Goal: Task Accomplishment & Management: Complete application form

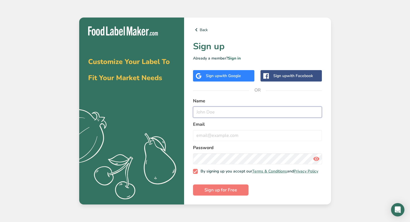
click at [214, 109] on input "text" at bounding box center [257, 112] width 129 height 11
type input "[PERSON_NAME]"
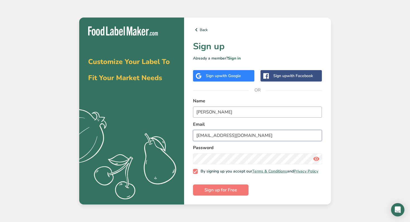
click at [193, 185] on button "Sign up for Free" at bounding box center [220, 190] width 55 height 11
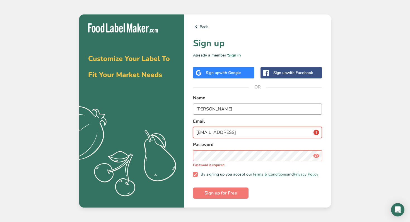
type input "[EMAIL_ADDRESS][DOMAIN_NAME]"
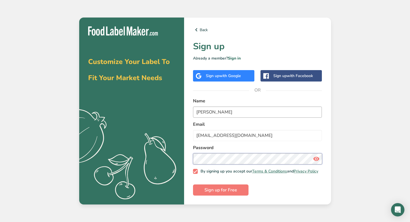
click at [193, 185] on button "Sign up for Free" at bounding box center [220, 190] width 55 height 11
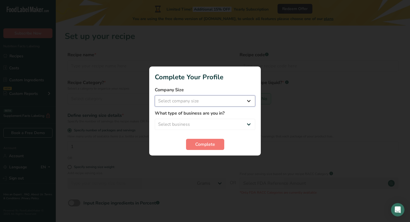
click at [220, 103] on select "Select company size Fewer than 10 Employees 10 to 50 Employees 51 to 500 Employ…" at bounding box center [205, 101] width 100 height 11
select select "2"
click at [200, 117] on div "What type of business are you in? Select business Packaged Food Manufacturer Re…" at bounding box center [205, 120] width 100 height 20
click at [198, 126] on select "Select business Packaged Food Manufacturer Restaurant & Cafe Bakery Meal Plans …" at bounding box center [205, 124] width 100 height 11
select select "5"
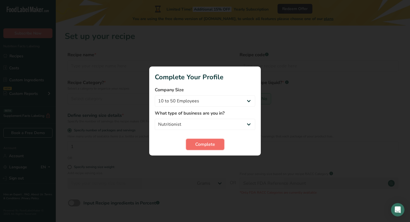
click at [198, 147] on span "Complete" at bounding box center [205, 144] width 20 height 7
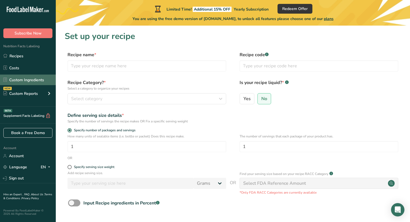
click at [45, 83] on link "Custom Ingredients" at bounding box center [28, 80] width 56 height 11
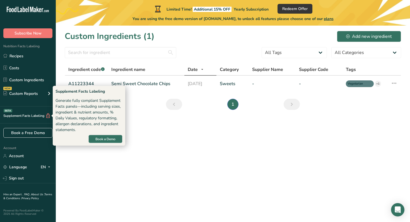
click at [48, 115] on icon at bounding box center [47, 116] width 5 height 6
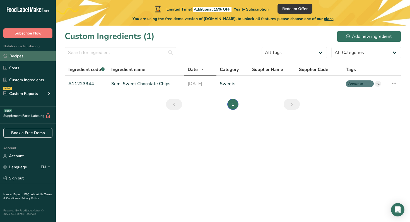
click at [35, 57] on link "Recipes" at bounding box center [28, 56] width 56 height 11
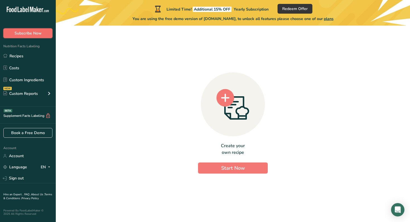
click at [44, 32] on button "Subscribe Now" at bounding box center [27, 33] width 49 height 10
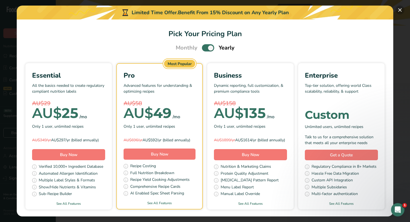
click at [399, 11] on button "Pick Your Pricing Plan Modal" at bounding box center [399, 10] width 9 height 9
